Goal: Transaction & Acquisition: Purchase product/service

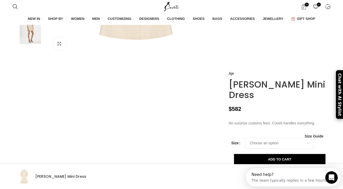
scroll to position [250, 0]
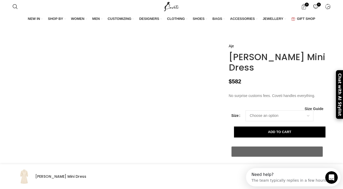
drag, startPoint x: 228, startPoint y: 69, endPoint x: 257, endPoint y: 88, distance: 35.4
click at [257, 88] on div "Aje [PERSON_NAME] Mini Dress $ 582 No surprise customs fees. Coveti handles eve…" at bounding box center [278, 107] width 106 height 573
click at [257, 73] on h1 "[PERSON_NAME] Mini Dress" at bounding box center [277, 62] width 98 height 21
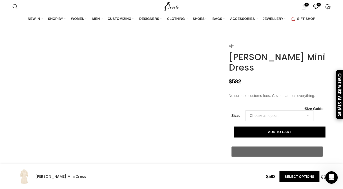
scroll to position [0, 110]
drag, startPoint x: 257, startPoint y: 92, endPoint x: 229, endPoint y: 70, distance: 35.9
copy div "Aje [PERSON_NAME] Mini Dress"
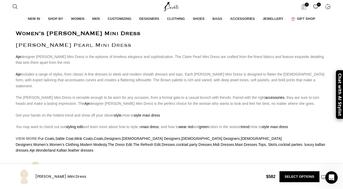
scroll to position [423, 0]
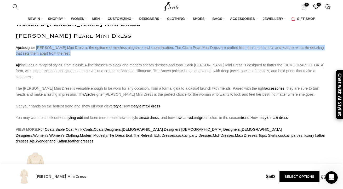
drag, startPoint x: 36, startPoint y: 53, endPoint x: 67, endPoint y: 62, distance: 32.6
click at [67, 62] on p "Aje designer [PERSON_NAME] Mini Dress is the epitome of timeless elegance and s…" at bounding box center [171, 94] width 311 height 99
copy p "[PERSON_NAME] Mini Dress is the epitome of timeless elegance and sophistication…"
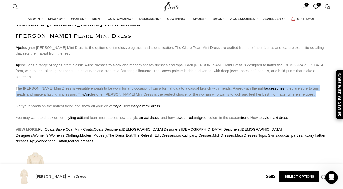
drag, startPoint x: 16, startPoint y: 88, endPoint x: 200, endPoint y: 102, distance: 184.3
click at [200, 102] on p "Aje designer [PERSON_NAME] Mini Dress is the epitome of timeless elegance and s…" at bounding box center [171, 94] width 311 height 99
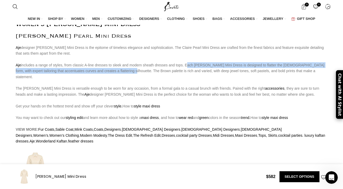
drag, startPoint x: 177, startPoint y: 71, endPoint x: 103, endPoint y: 76, distance: 74.3
click at [103, 76] on p "Aje designer [PERSON_NAME] Mini Dress is the epitome of timeless elegance and s…" at bounding box center [171, 94] width 311 height 99
copy p "Each [PERSON_NAME] Mini Dress is designed to flatter the [DEMOGRAPHIC_DATA] for…"
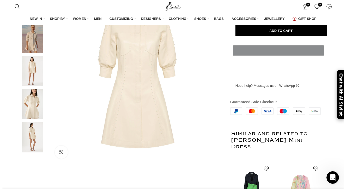
scroll to position [87, 0]
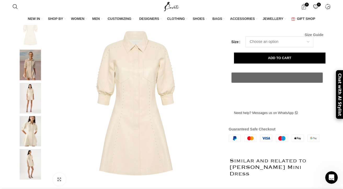
click at [318, 35] on span "Size Guide" at bounding box center [313, 35] width 19 height 0
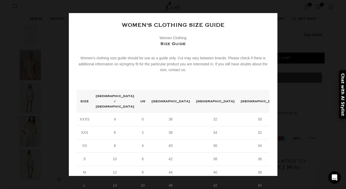
scroll to position [0, 550]
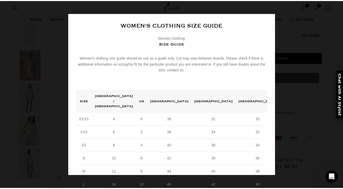
scroll to position [0, 659]
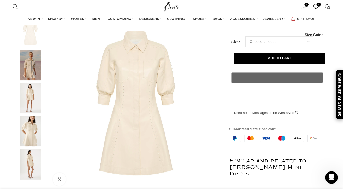
click at [28, 80] on img at bounding box center [30, 65] width 32 height 31
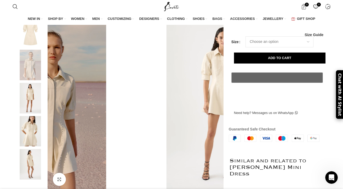
click at [33, 134] on img at bounding box center [30, 131] width 32 height 31
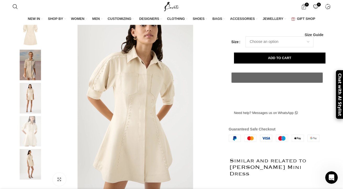
scroll to position [0, 714]
click at [29, 171] on img at bounding box center [30, 164] width 32 height 31
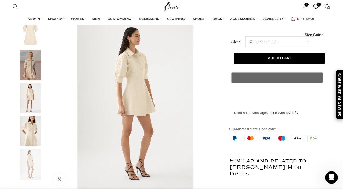
click at [29, 113] on img at bounding box center [30, 98] width 32 height 31
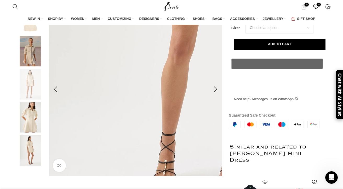
scroll to position [101, 0]
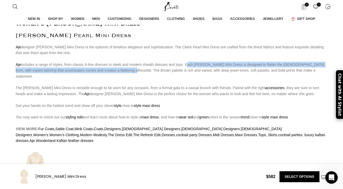
scroll to position [0, 0]
